Goal: Task Accomplishment & Management: Manage account settings

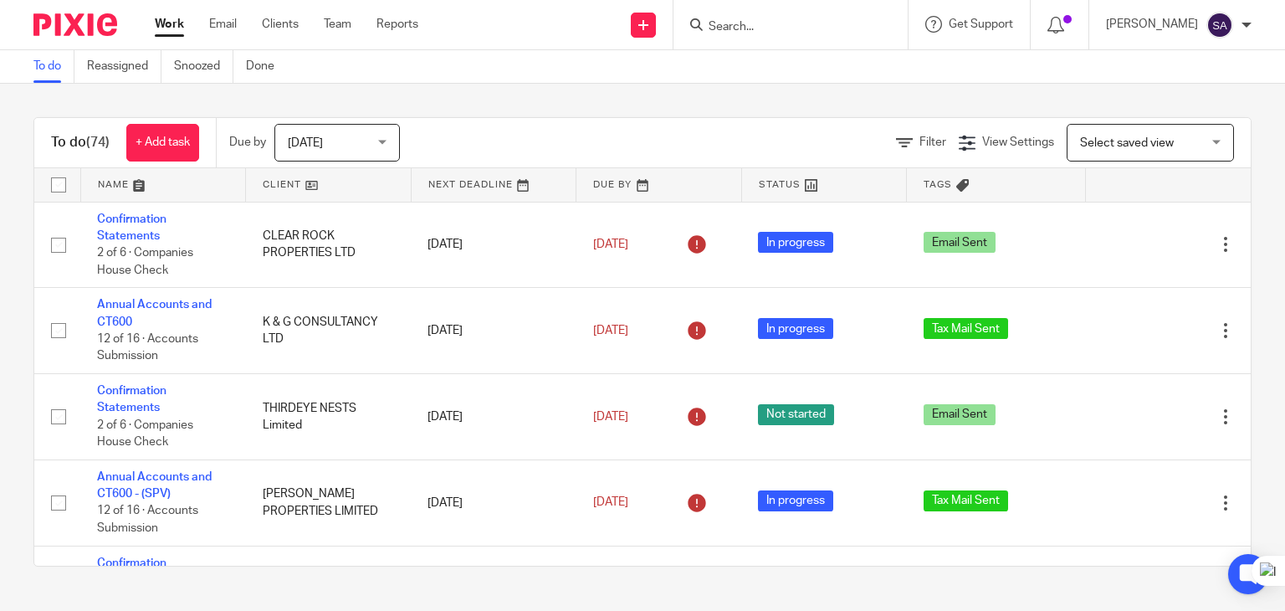
click at [771, 24] on input "Search" at bounding box center [782, 27] width 151 height 15
click at [742, 27] on input "Search" at bounding box center [782, 27] width 151 height 15
type input "balaark"
click at [867, 63] on link at bounding box center [808, 65] width 208 height 25
click at [842, 58] on link at bounding box center [808, 65] width 208 height 25
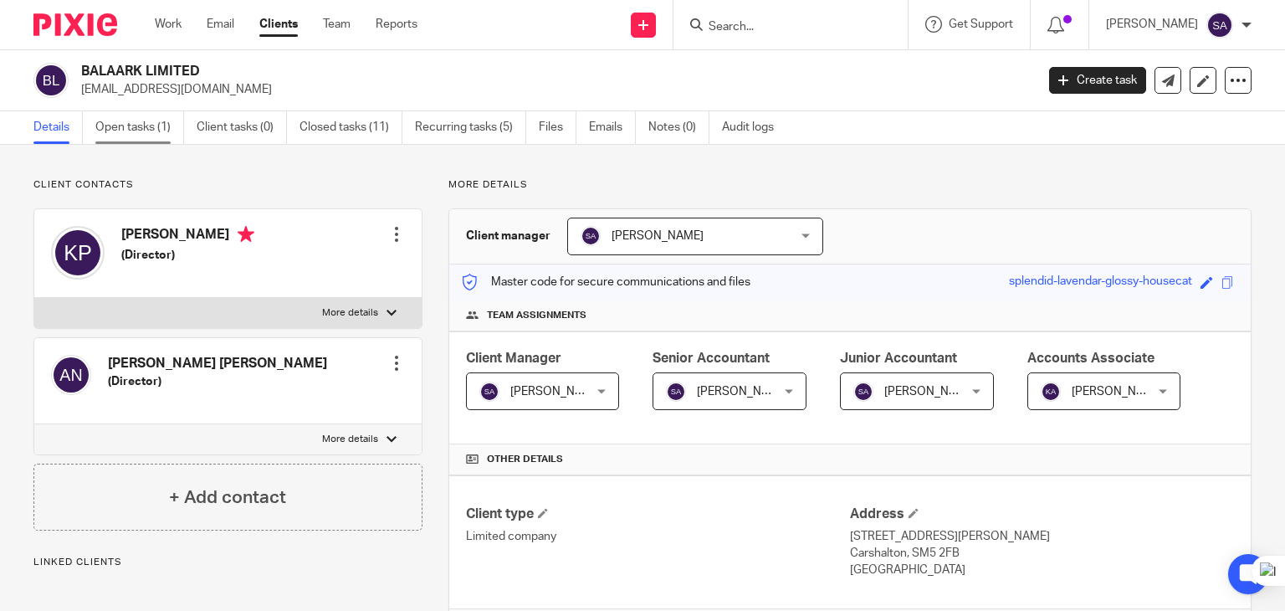
click at [156, 134] on link "Open tasks (1)" at bounding box center [139, 127] width 89 height 33
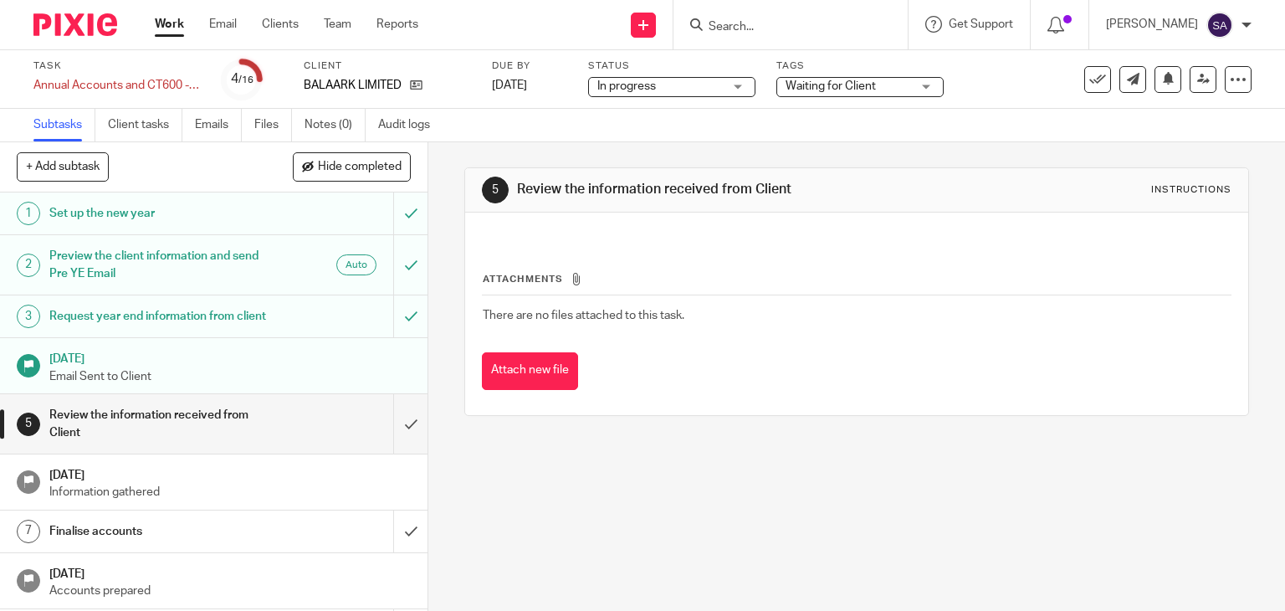
click at [827, 88] on span "Waiting for Client" at bounding box center [831, 86] width 90 height 12
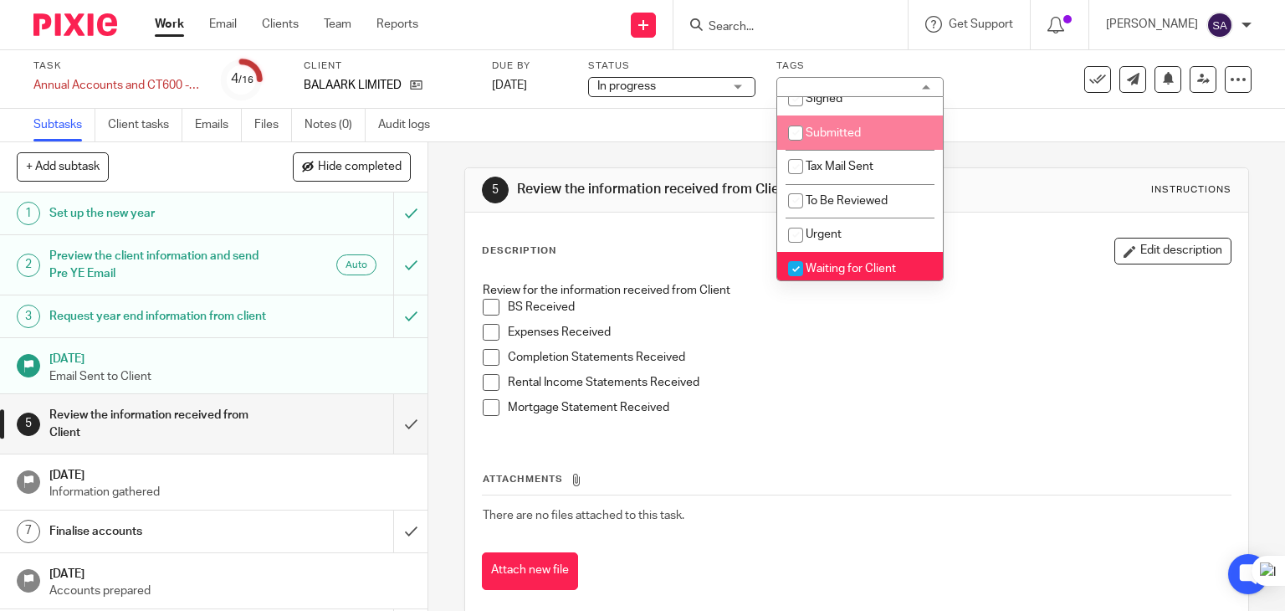
scroll to position [84, 0]
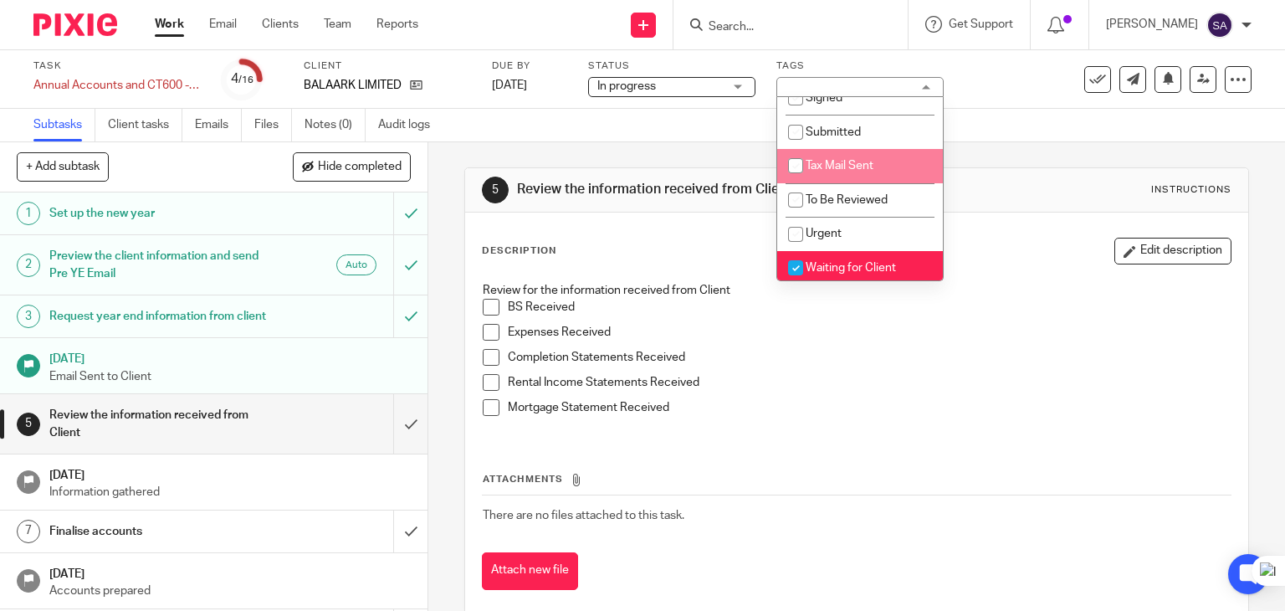
click at [844, 177] on li "Tax Mail Sent" at bounding box center [860, 166] width 166 height 34
checkbox input "true"
click at [848, 265] on span "Waiting for Client" at bounding box center [851, 268] width 90 height 12
checkbox input "false"
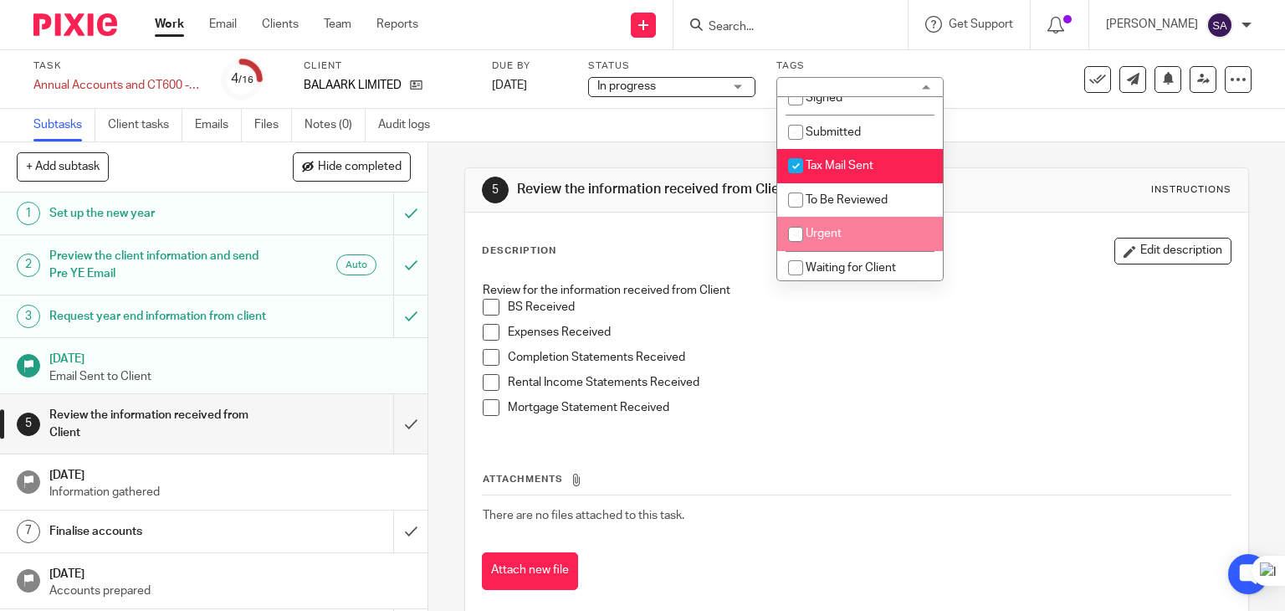
click at [1048, 161] on div "5 Review the information received from Client Instructions Description Edit des…" at bounding box center [857, 391] width 786 height 499
